Goal: Navigation & Orientation: Find specific page/section

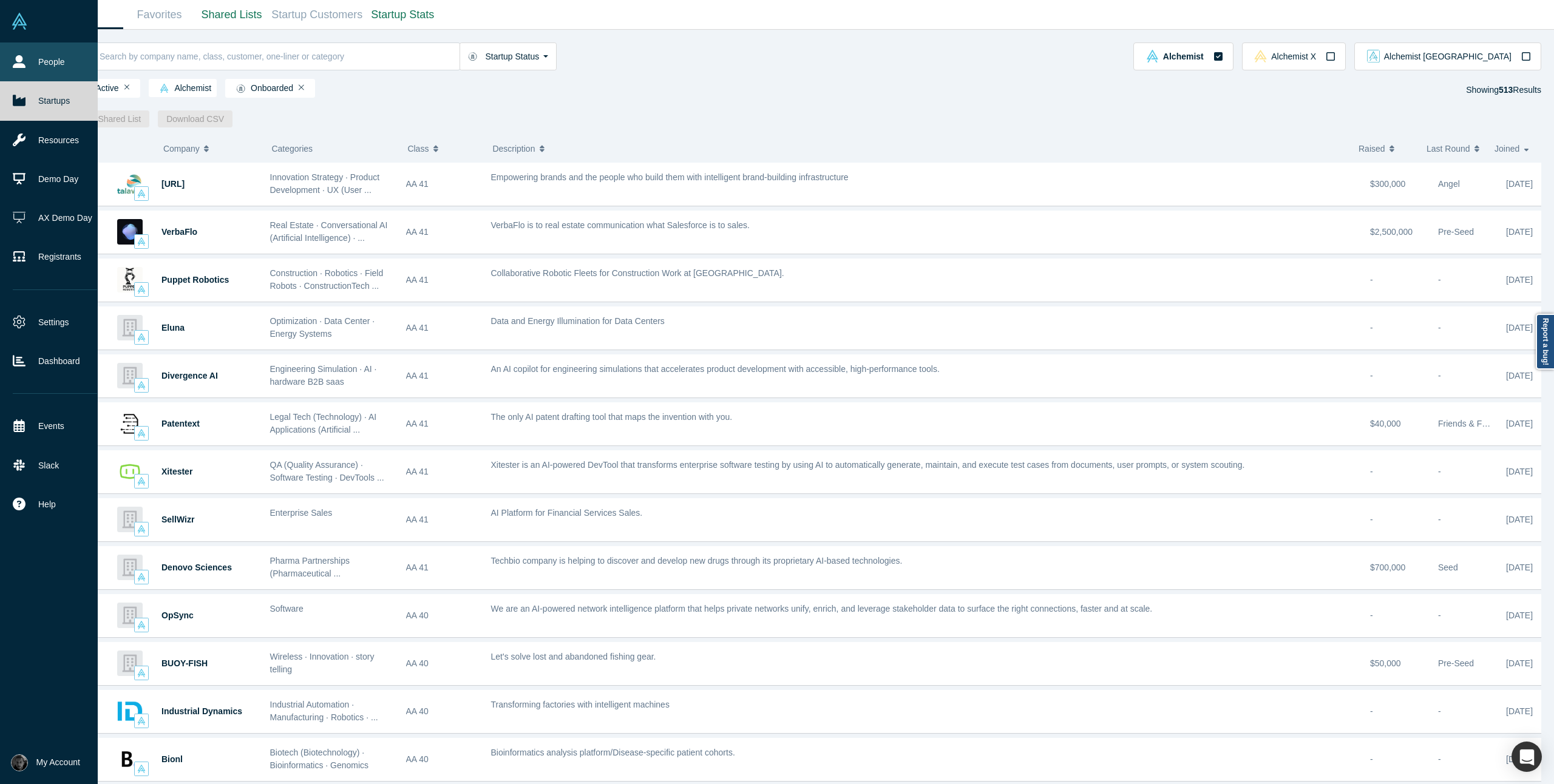
click at [28, 56] on link "People" at bounding box center [55, 62] width 110 height 38
